Goal: Task Accomplishment & Management: Use online tool/utility

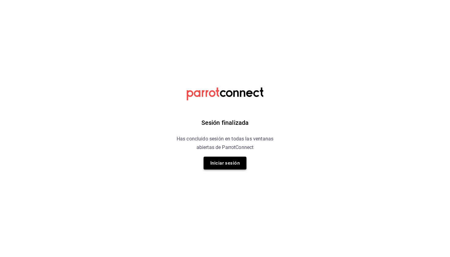
click at [229, 166] on button "Iniciar sesión" at bounding box center [224, 163] width 43 height 13
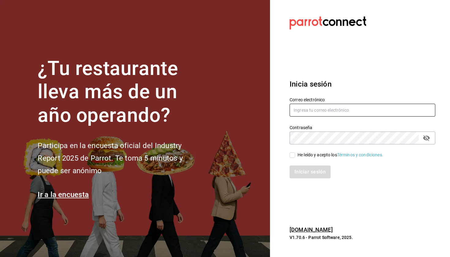
type input "[EMAIL_ADDRESS][DOMAIN_NAME]"
click at [240, 154] on input "He leído y acepto los Términos y condiciones." at bounding box center [292, 155] width 6 height 6
checkbox input "true"
click at [240, 174] on button "Iniciar sesión" at bounding box center [309, 172] width 41 height 13
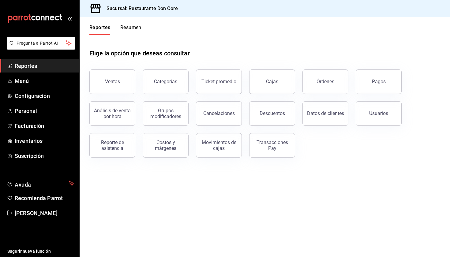
click at [55, 66] on span "Reportes" at bounding box center [45, 66] width 60 height 8
click at [373, 86] on button "Pagos" at bounding box center [379, 81] width 46 height 24
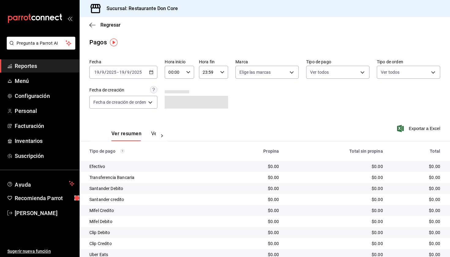
click at [155, 73] on div "[DATE] [DATE] - [DATE] [DATE]" at bounding box center [123, 72] width 68 height 13
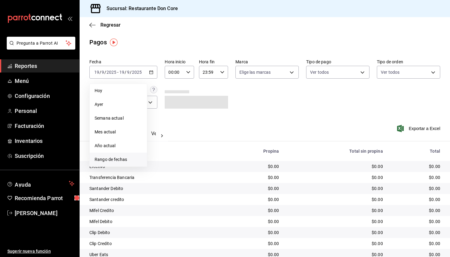
click at [116, 159] on span "Rango de fechas" at bounding box center [118, 159] width 47 height 6
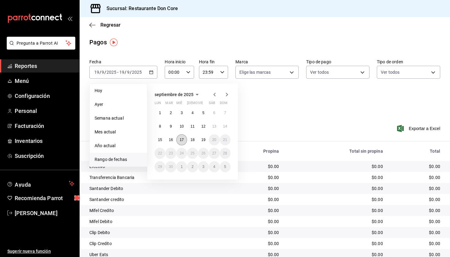
click at [181, 141] on abbr "17" at bounding box center [182, 140] width 4 height 4
click at [181, 140] on abbr "17" at bounding box center [182, 140] width 4 height 4
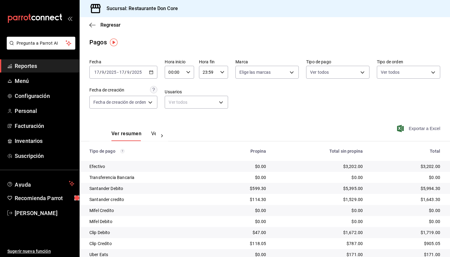
click at [414, 128] on span "Exportar a Excel" at bounding box center [419, 128] width 42 height 7
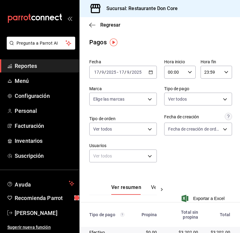
click at [153, 73] on icon "button" at bounding box center [151, 72] width 4 height 4
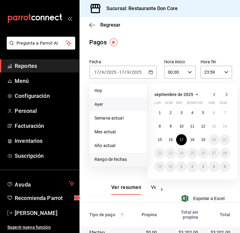
click at [129, 106] on span "Ayer" at bounding box center [118, 104] width 47 height 6
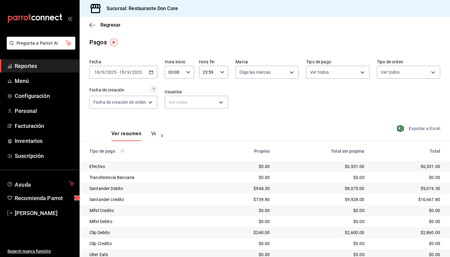
click at [413, 129] on span "Exportar a Excel" at bounding box center [419, 128] width 42 height 7
